Goal: Transaction & Acquisition: Purchase product/service

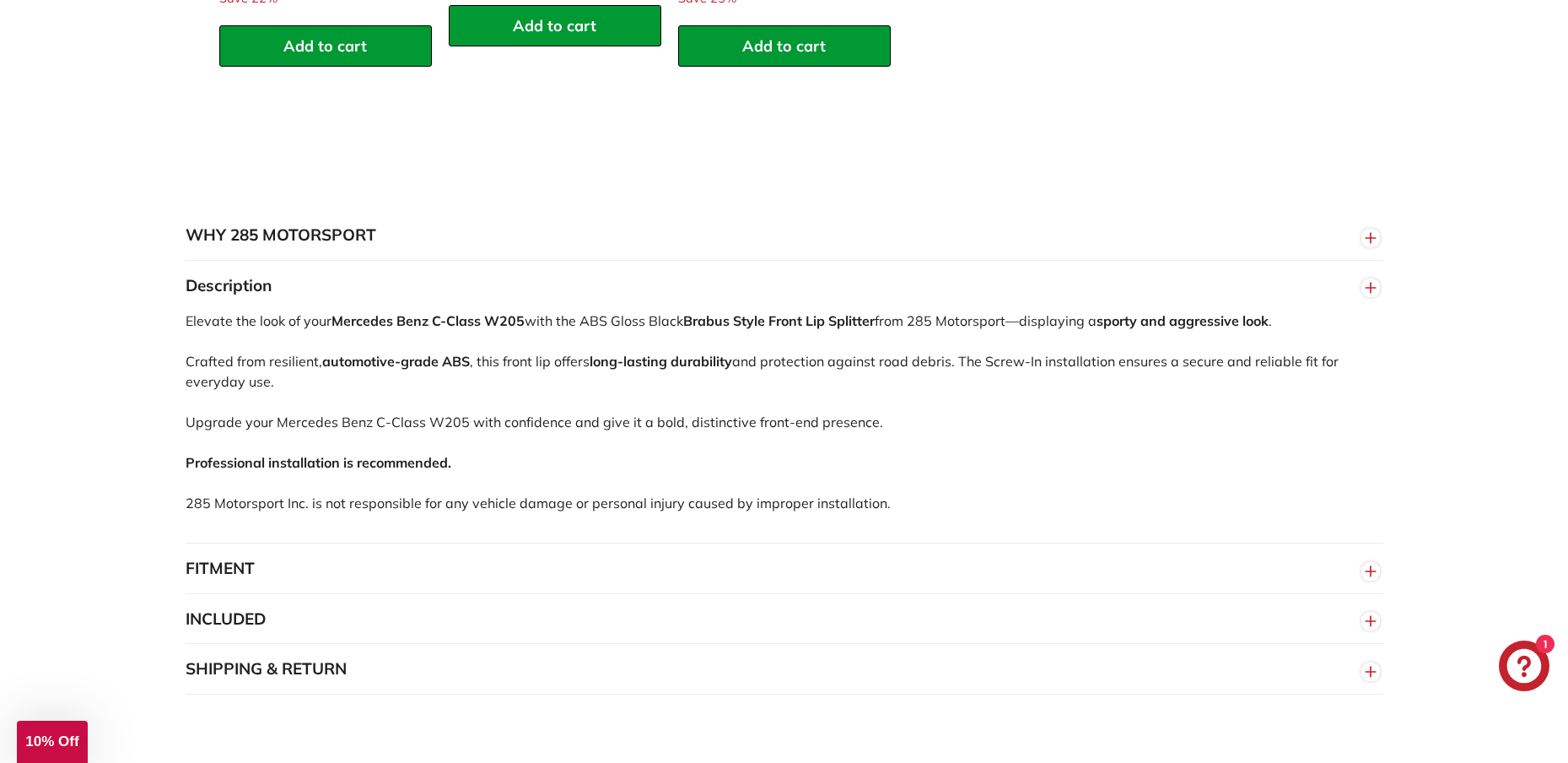
scroll to position [2289, 0]
